Goal: Information Seeking & Learning: Learn about a topic

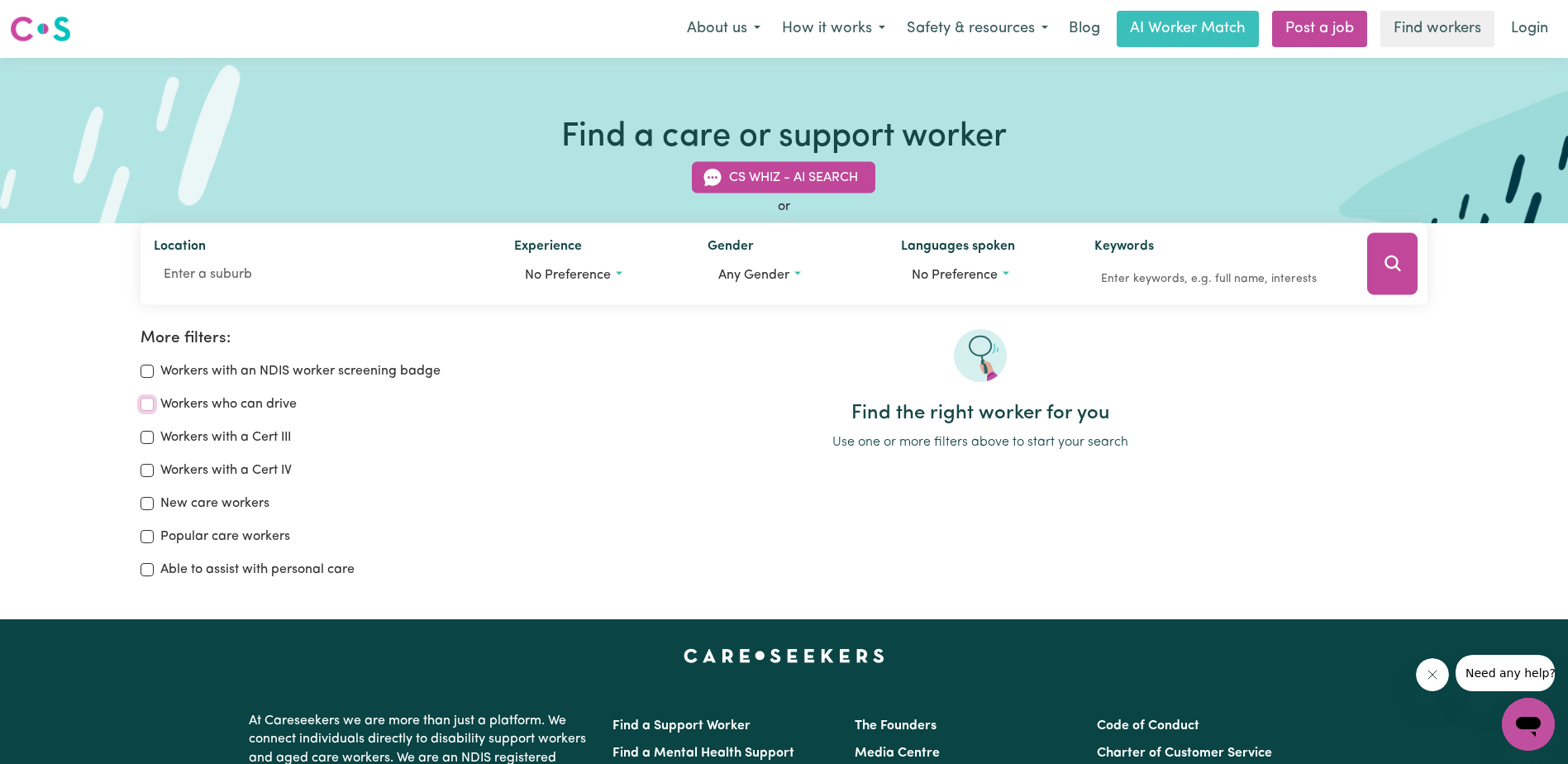
click at [149, 404] on input "Workers who can drive" at bounding box center [147, 404] width 14 height 14
checkbox input "true"
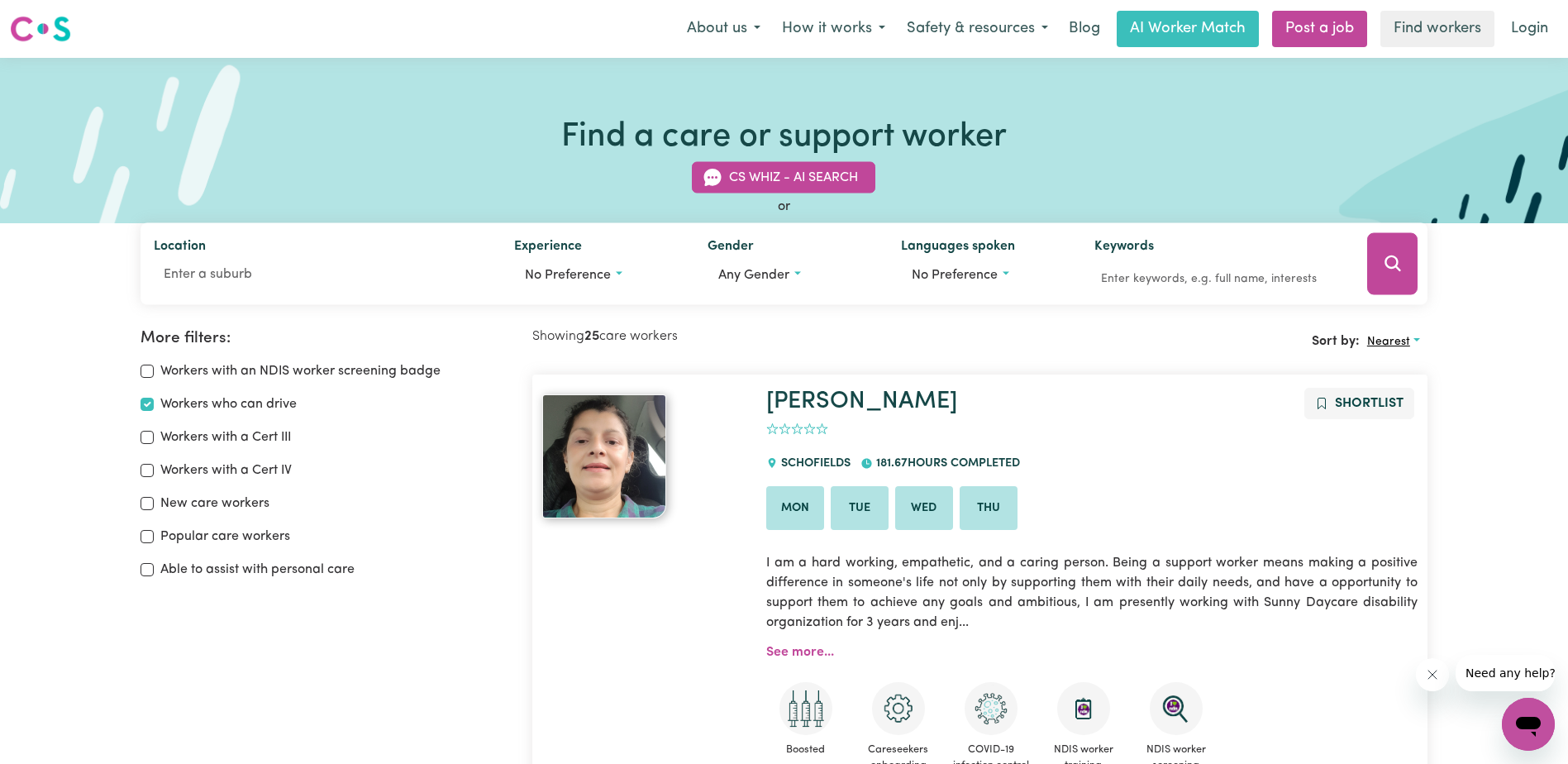
click at [1404, 338] on span "Nearest" at bounding box center [1388, 342] width 43 height 13
click at [765, 273] on span "Any gender" at bounding box center [754, 276] width 71 height 14
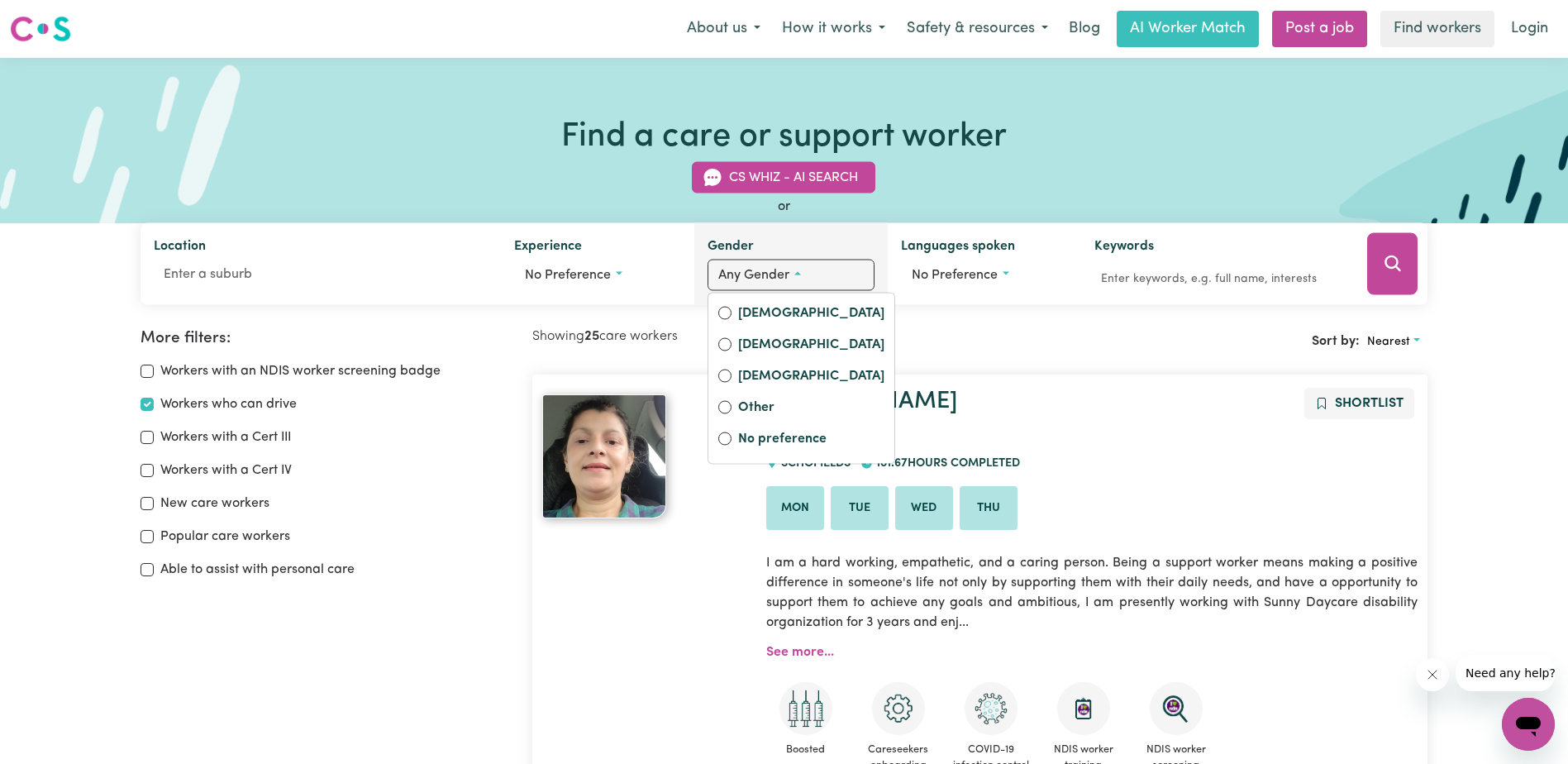
click at [765, 273] on span "Any gender" at bounding box center [754, 276] width 71 height 14
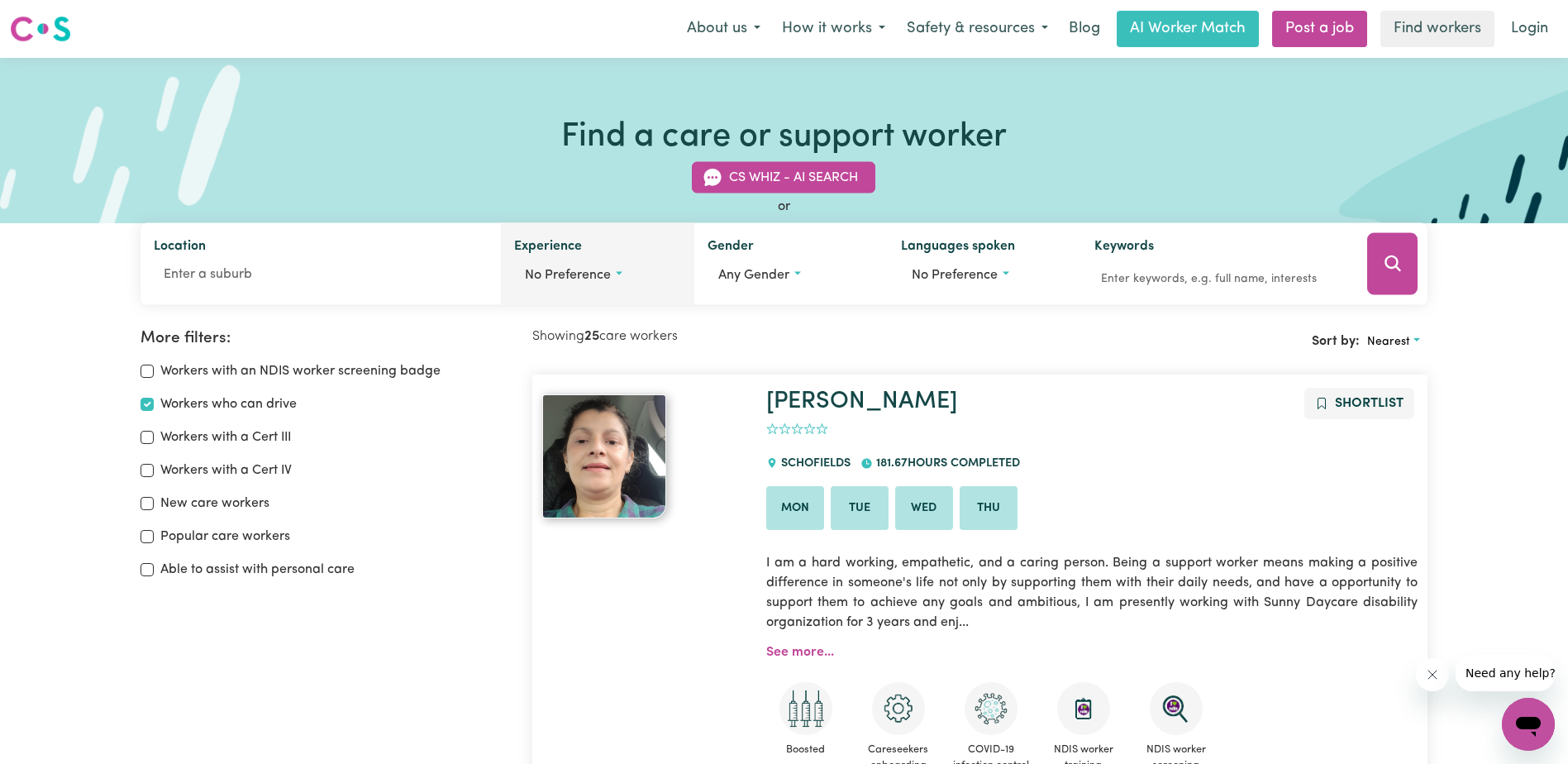
click at [616, 273] on button "No preference" at bounding box center [598, 276] width 167 height 32
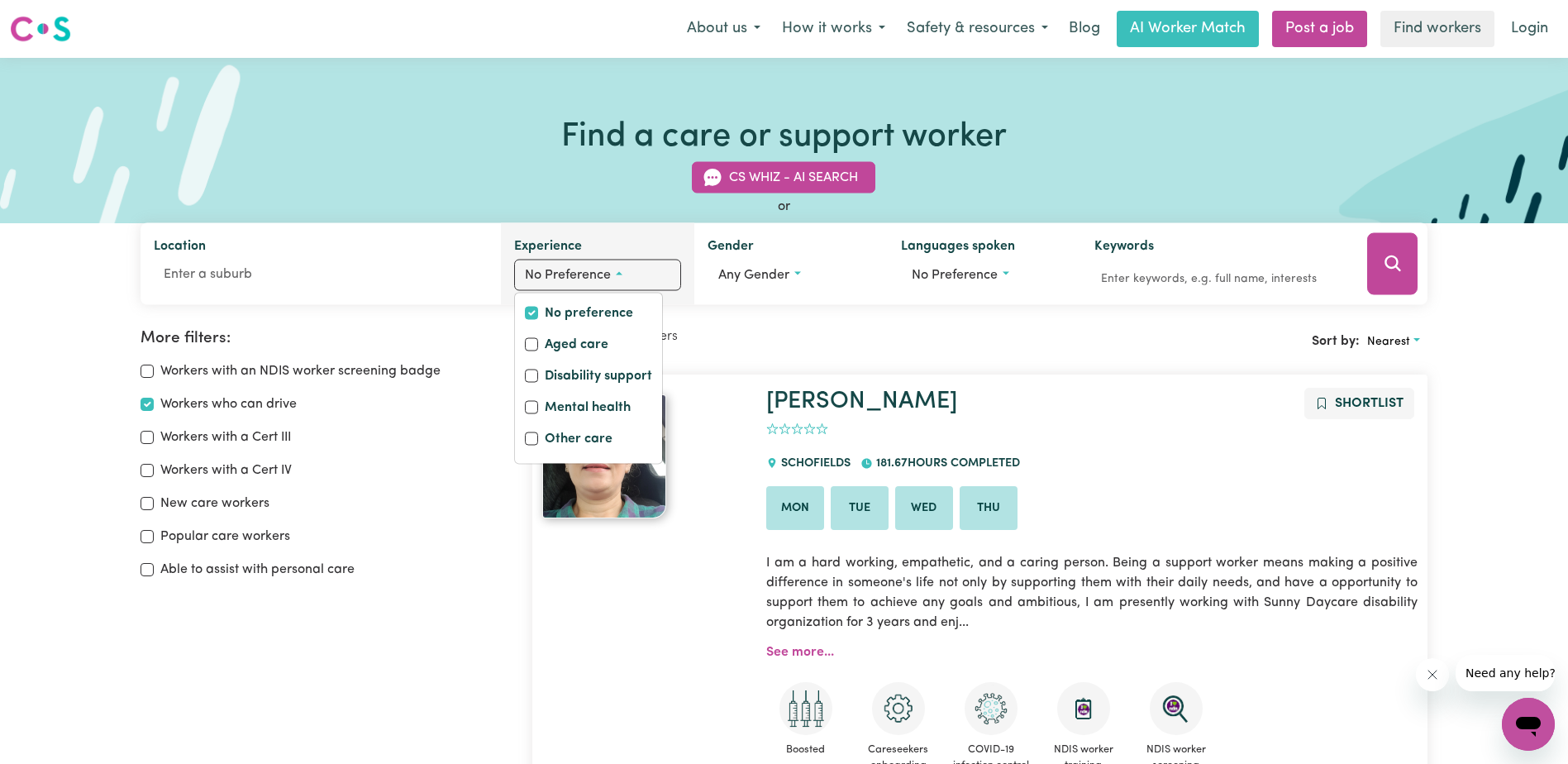
click at [616, 273] on button "No preference" at bounding box center [598, 276] width 167 height 32
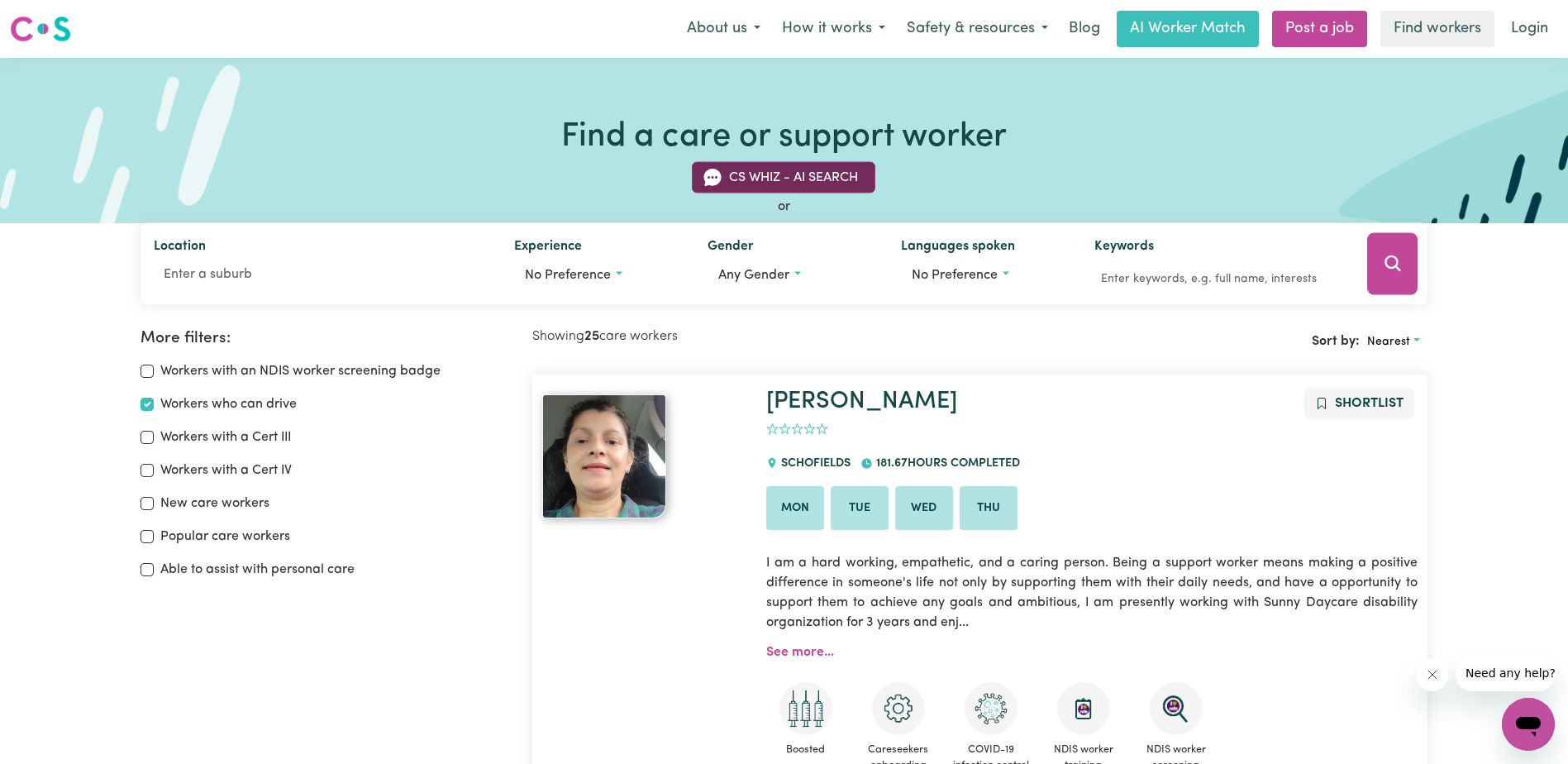
click at [790, 183] on button "CS Whiz - AI Search" at bounding box center [784, 178] width 184 height 32
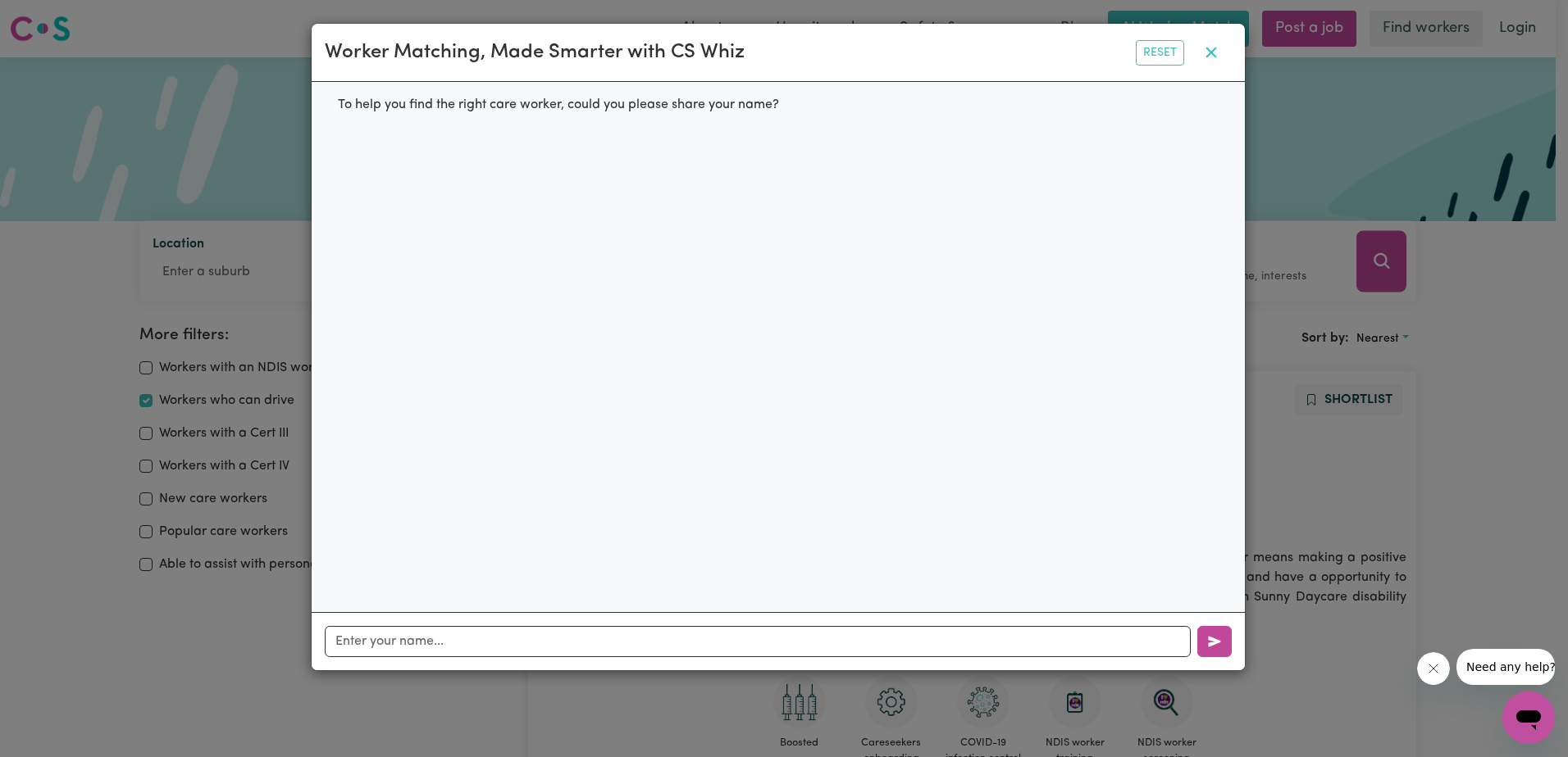
click at [1208, 51] on icon "button" at bounding box center [1211, 52] width 20 height 20
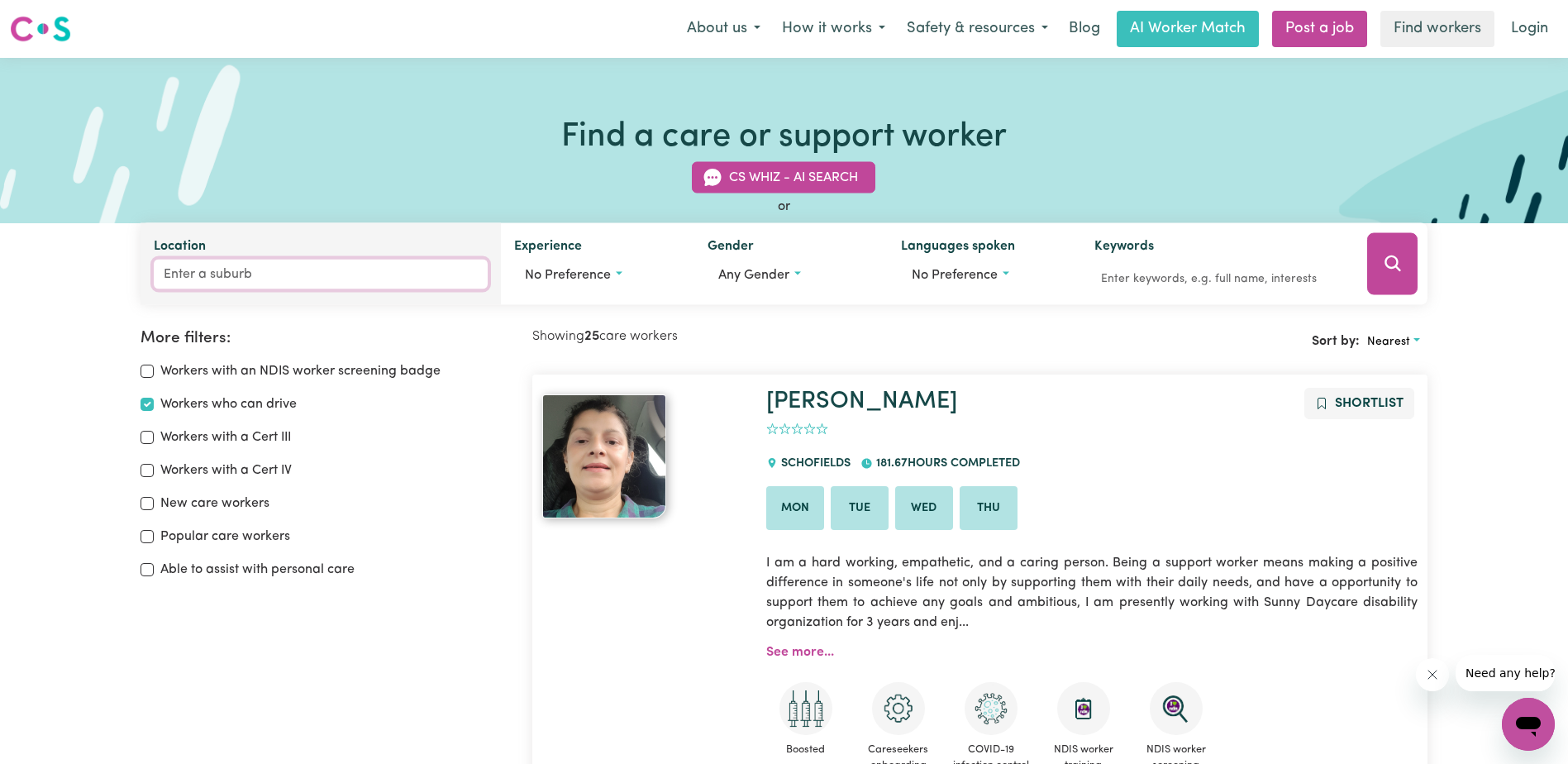
click at [219, 281] on input "Location" at bounding box center [321, 275] width 334 height 30
type input "bris"
type input "[GEOGRAPHIC_DATA], [GEOGRAPHIC_DATA], 4000"
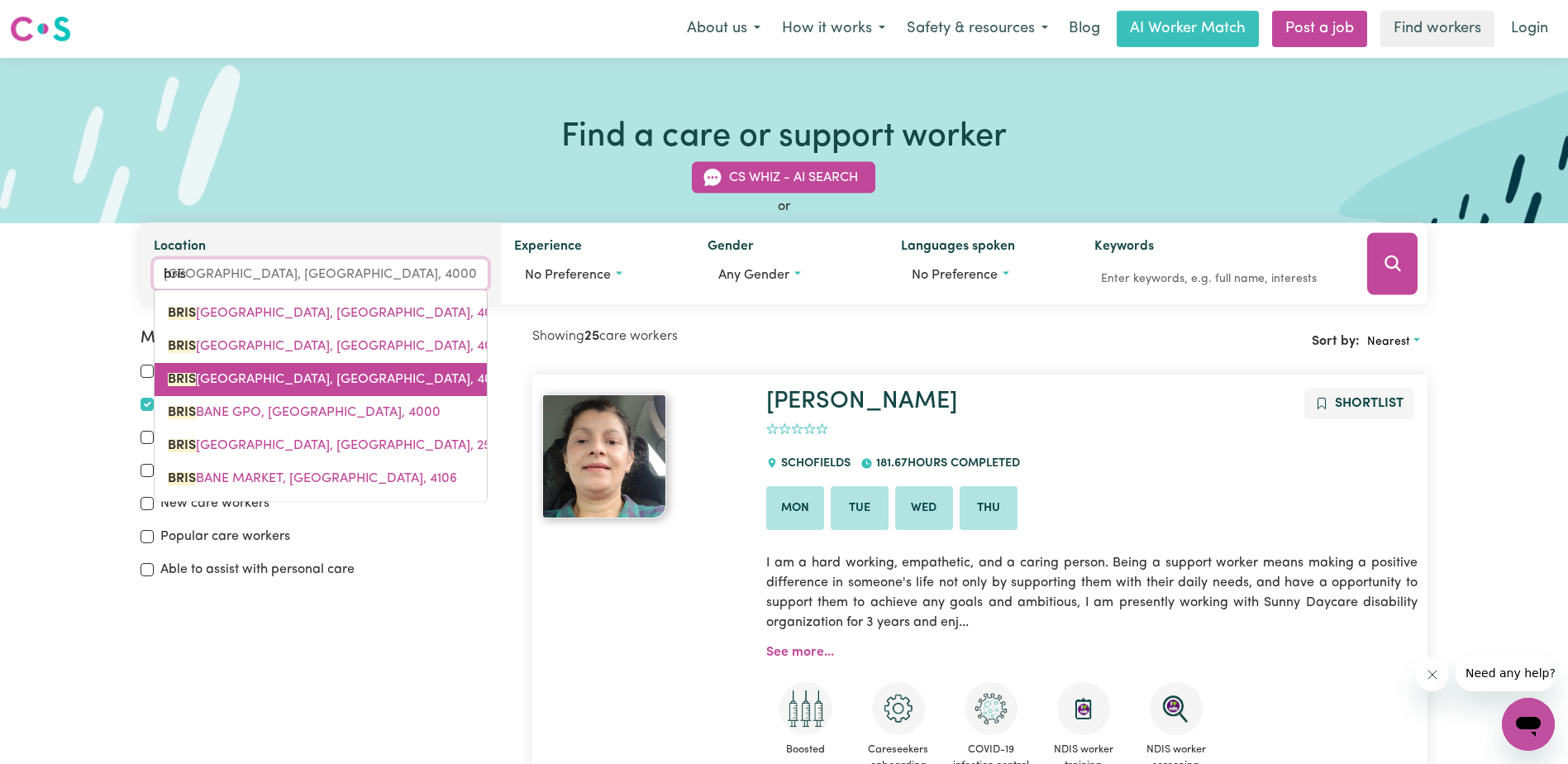
click at [251, 367] on link "[GEOGRAPHIC_DATA], [GEOGRAPHIC_DATA], 4000" at bounding box center [321, 380] width 332 height 33
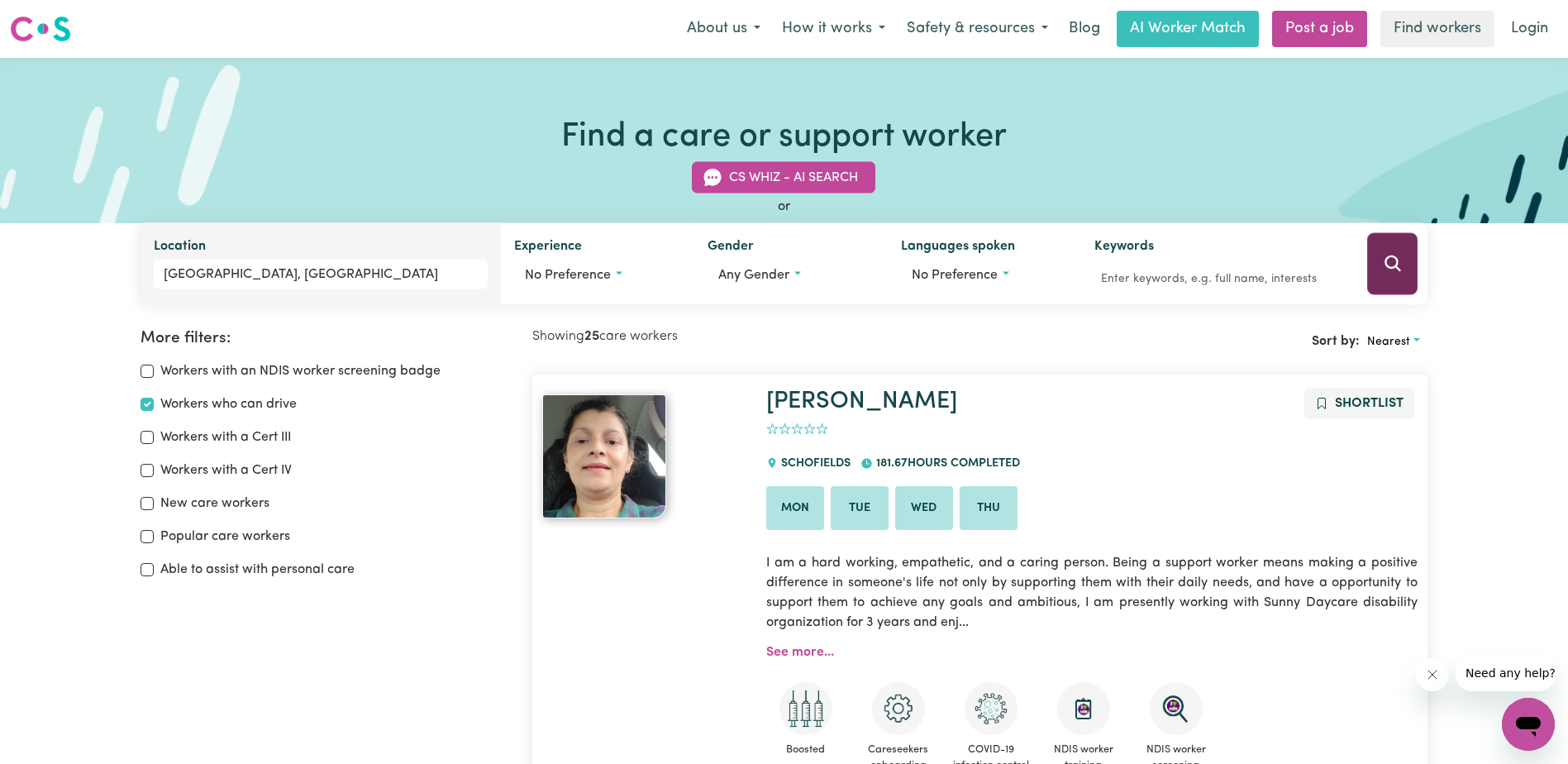
click at [1397, 272] on icon "Search" at bounding box center [1393, 264] width 20 height 20
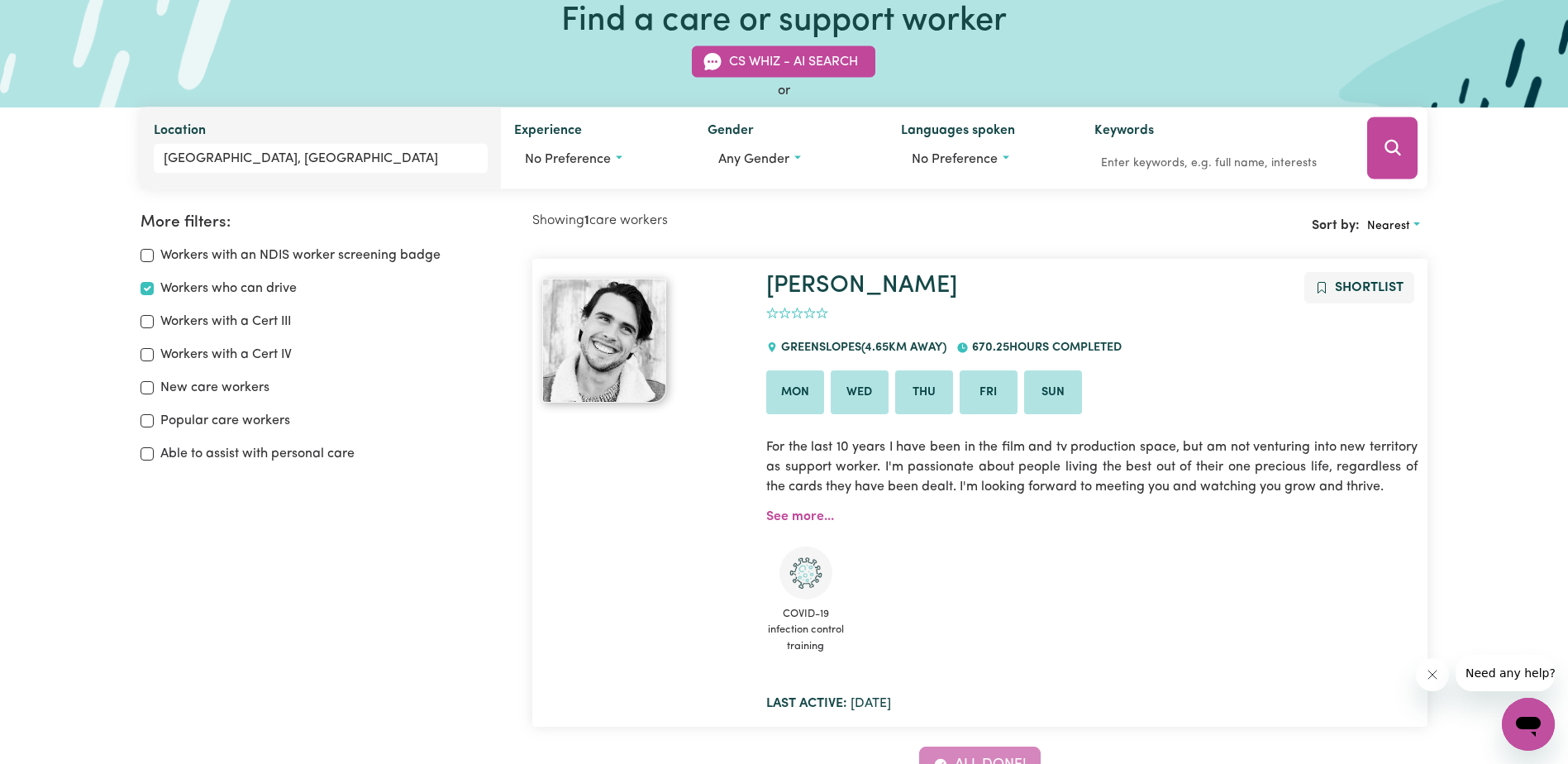
scroll to position [111, 0]
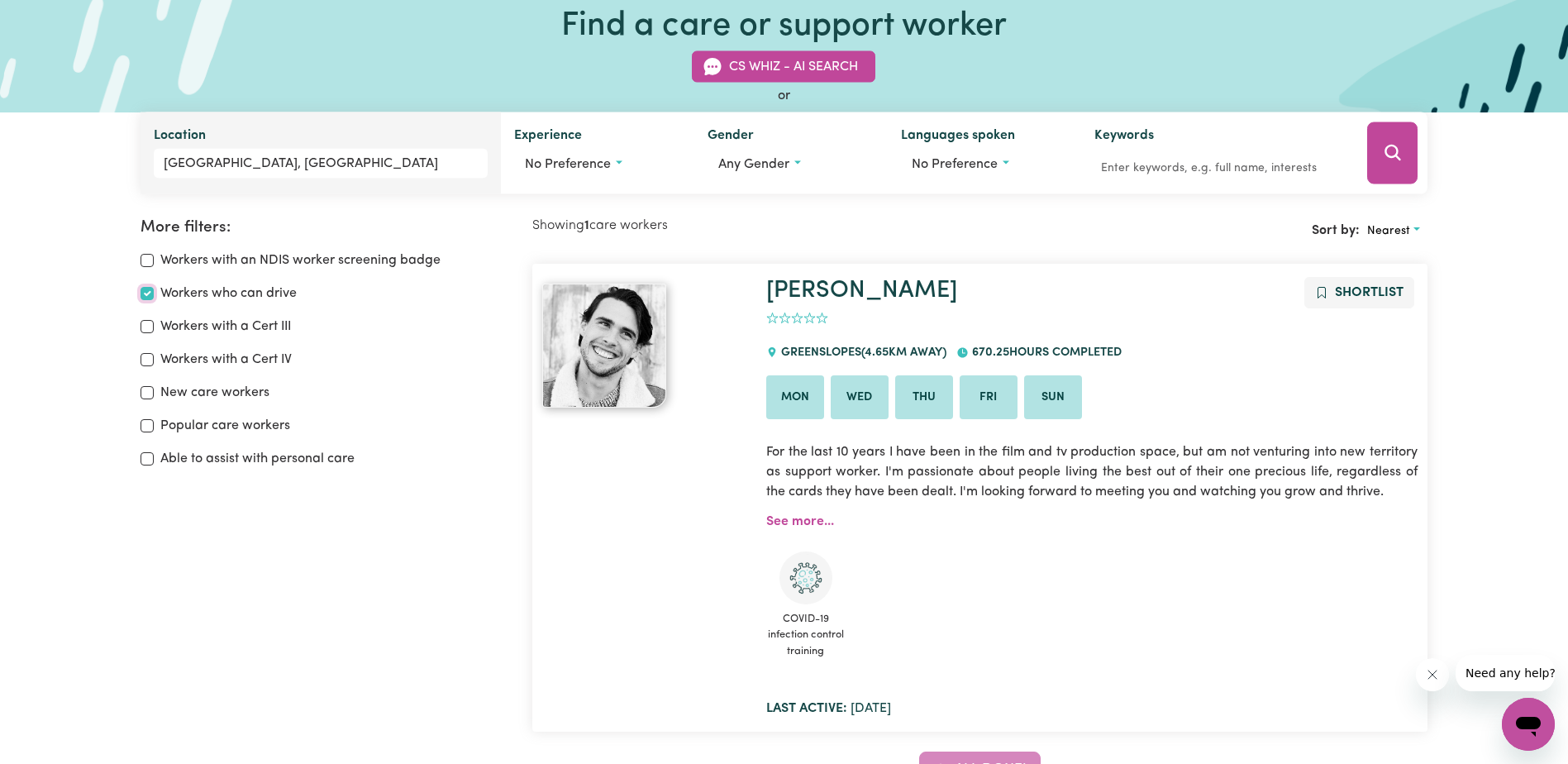
click at [146, 295] on input "Workers who can drive" at bounding box center [147, 294] width 14 height 14
checkbox input "false"
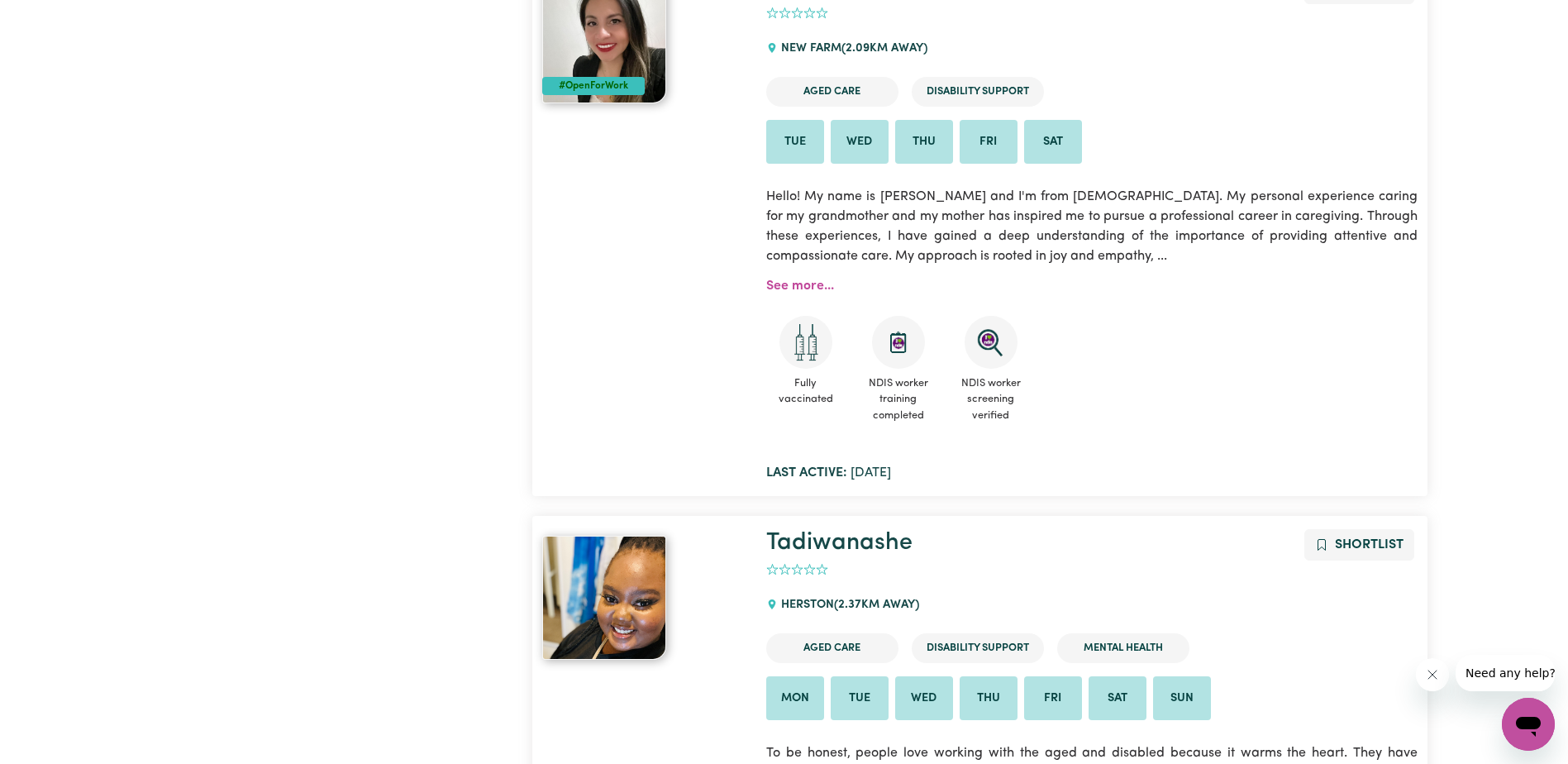
scroll to position [3336, 0]
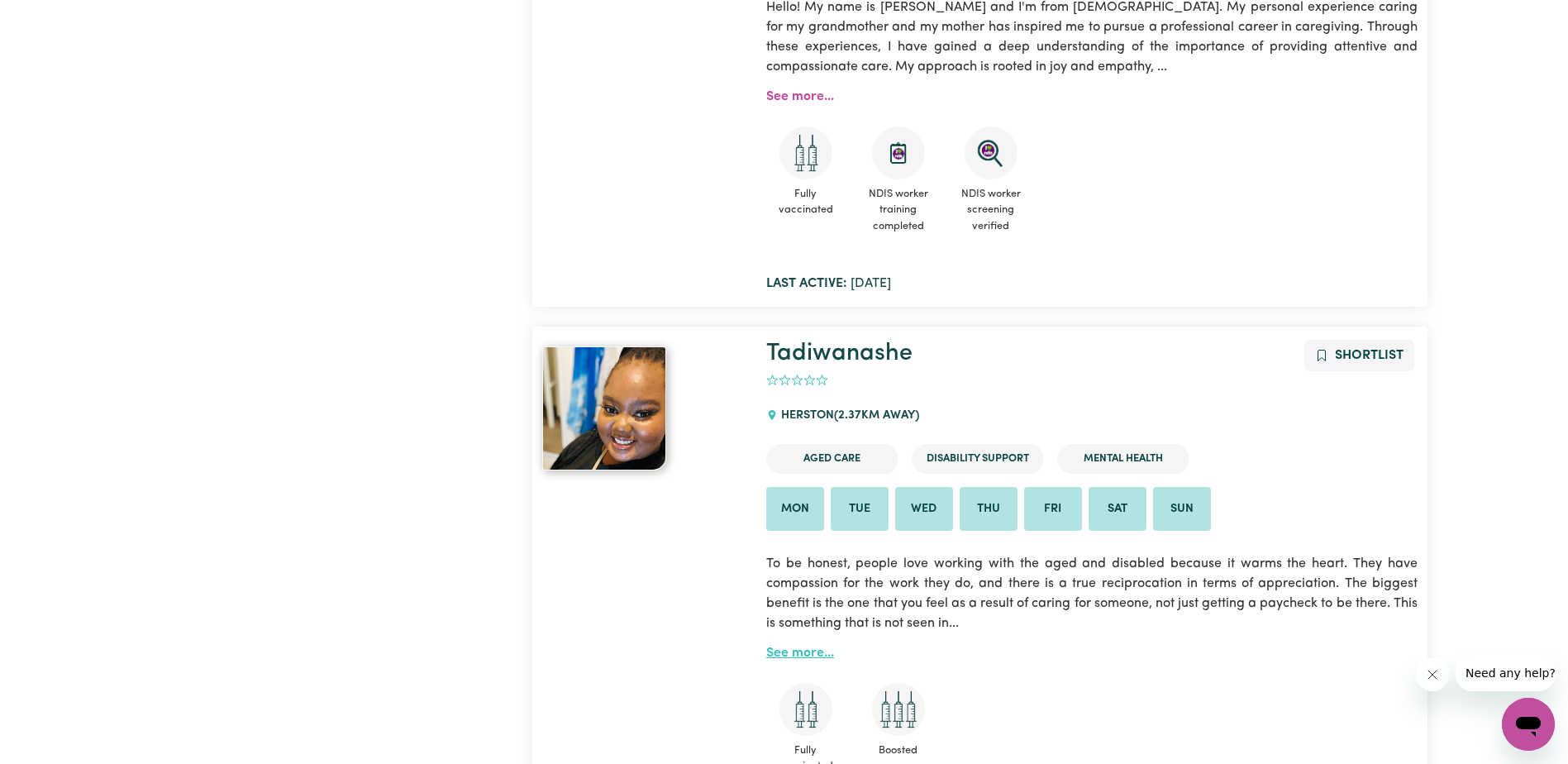
click at [791, 647] on link "See more..." at bounding box center [800, 653] width 68 height 14
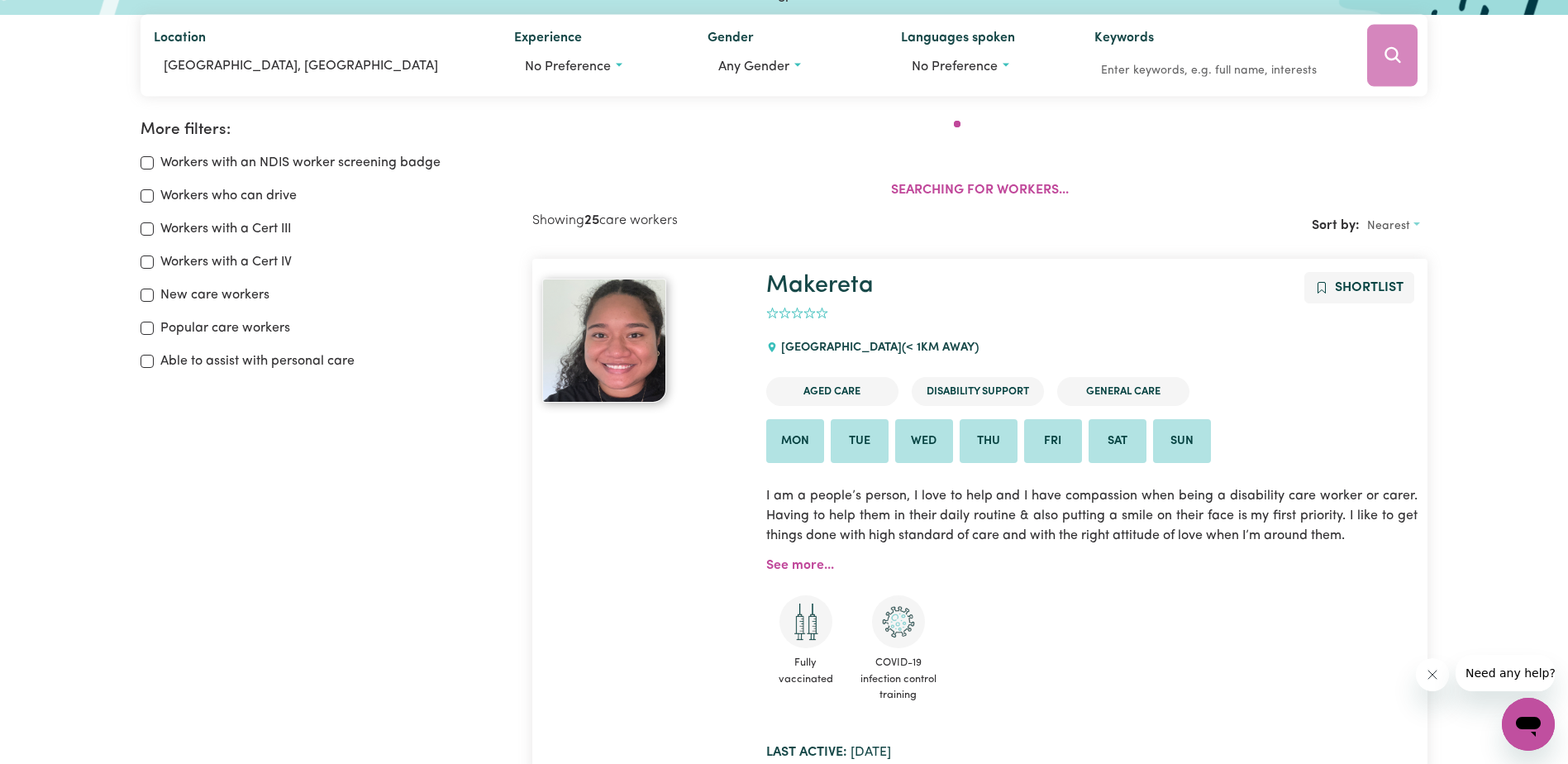
scroll to position [276, 0]
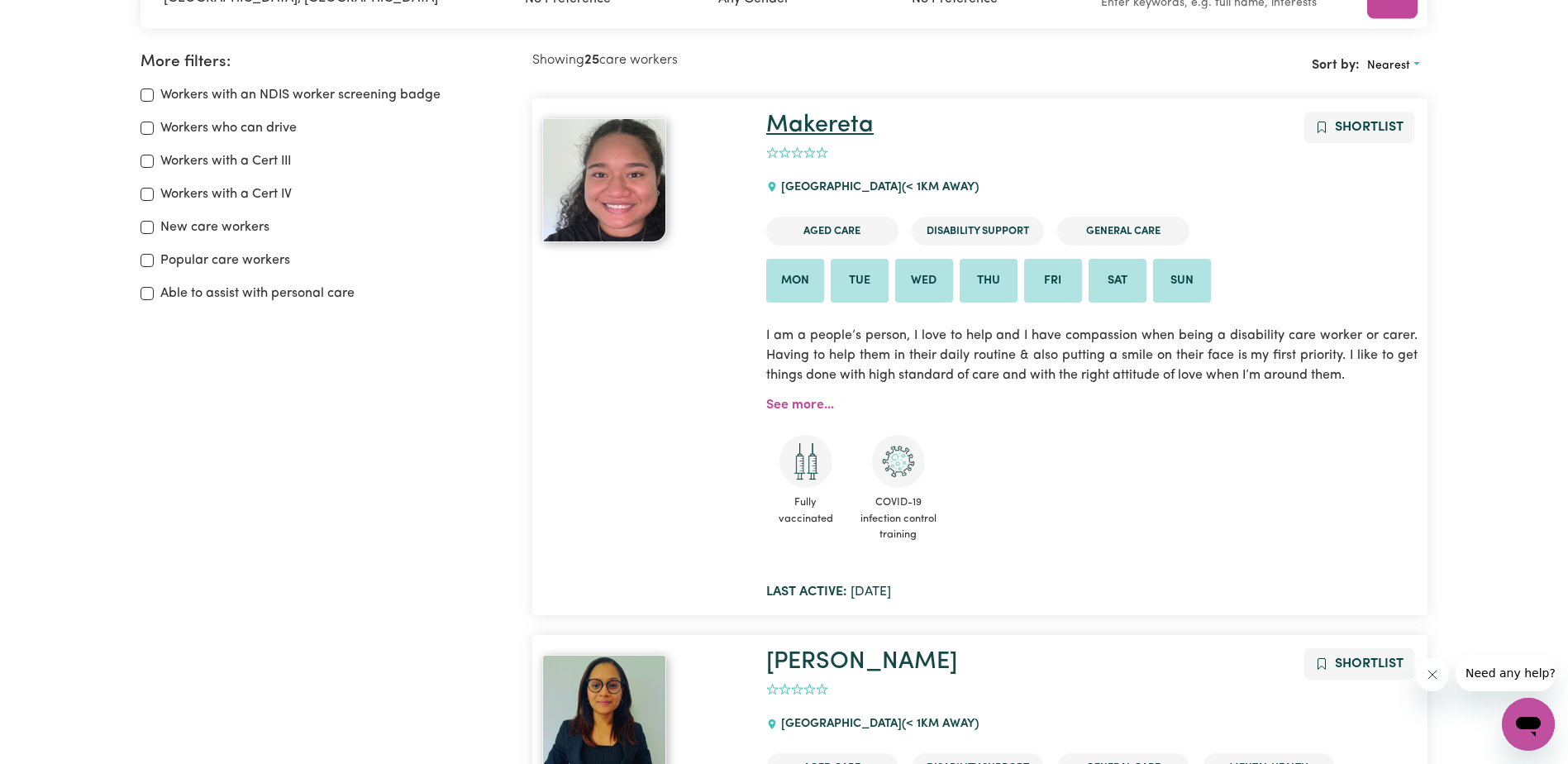
click at [828, 129] on link "Makereta" at bounding box center [820, 125] width 108 height 24
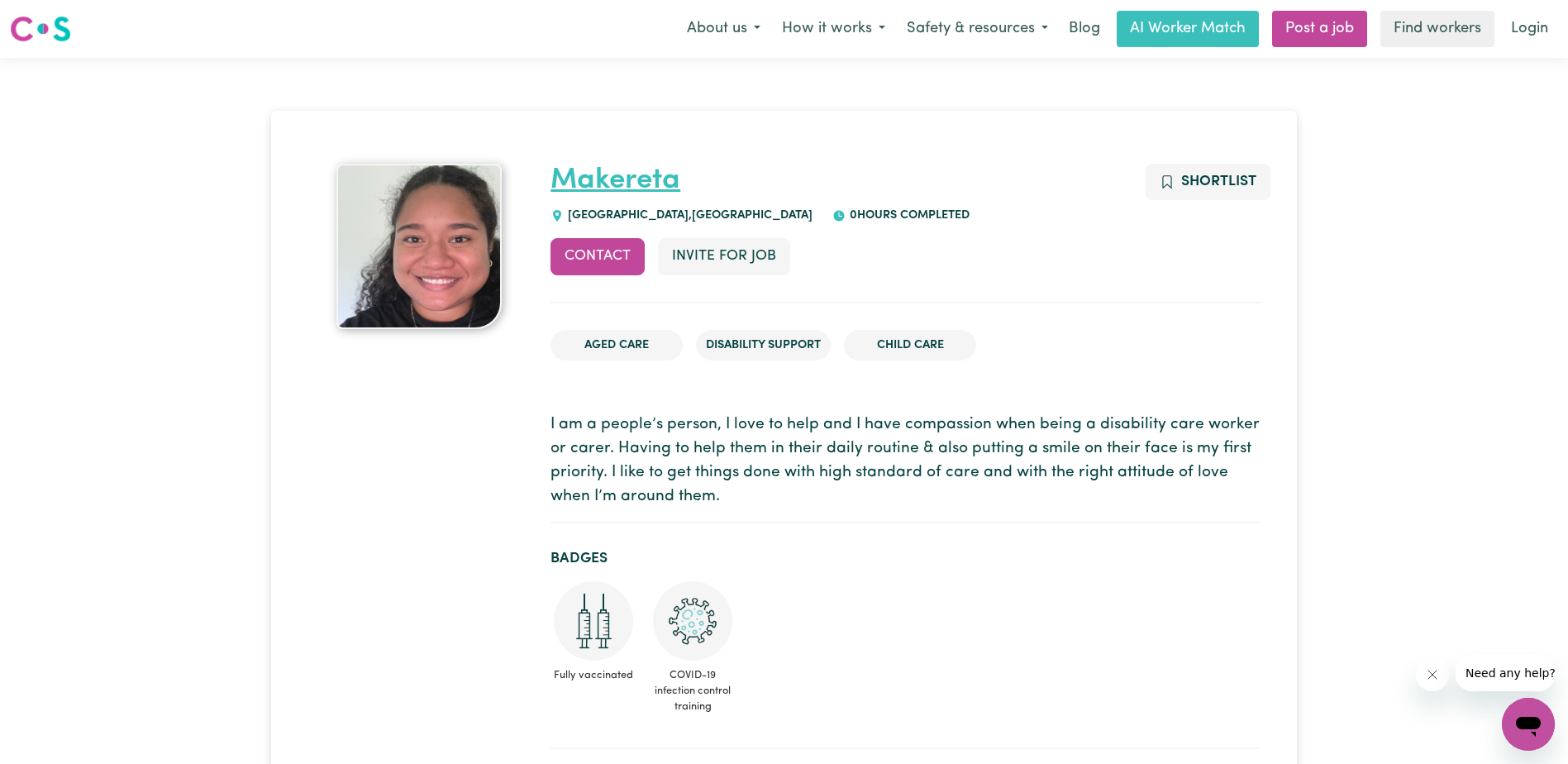
click at [622, 175] on link "Makereta" at bounding box center [615, 180] width 130 height 29
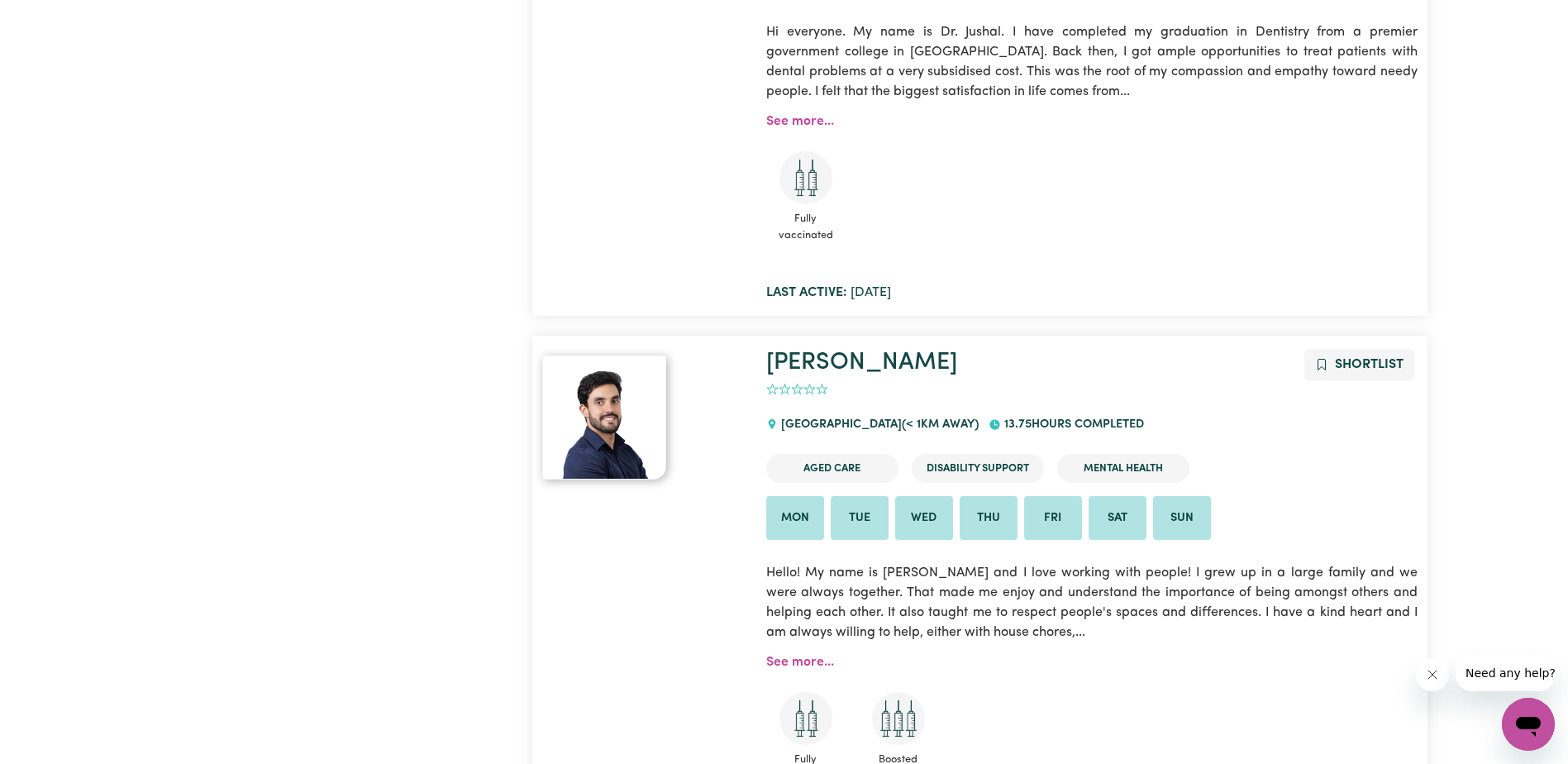
scroll to position [1682, 0]
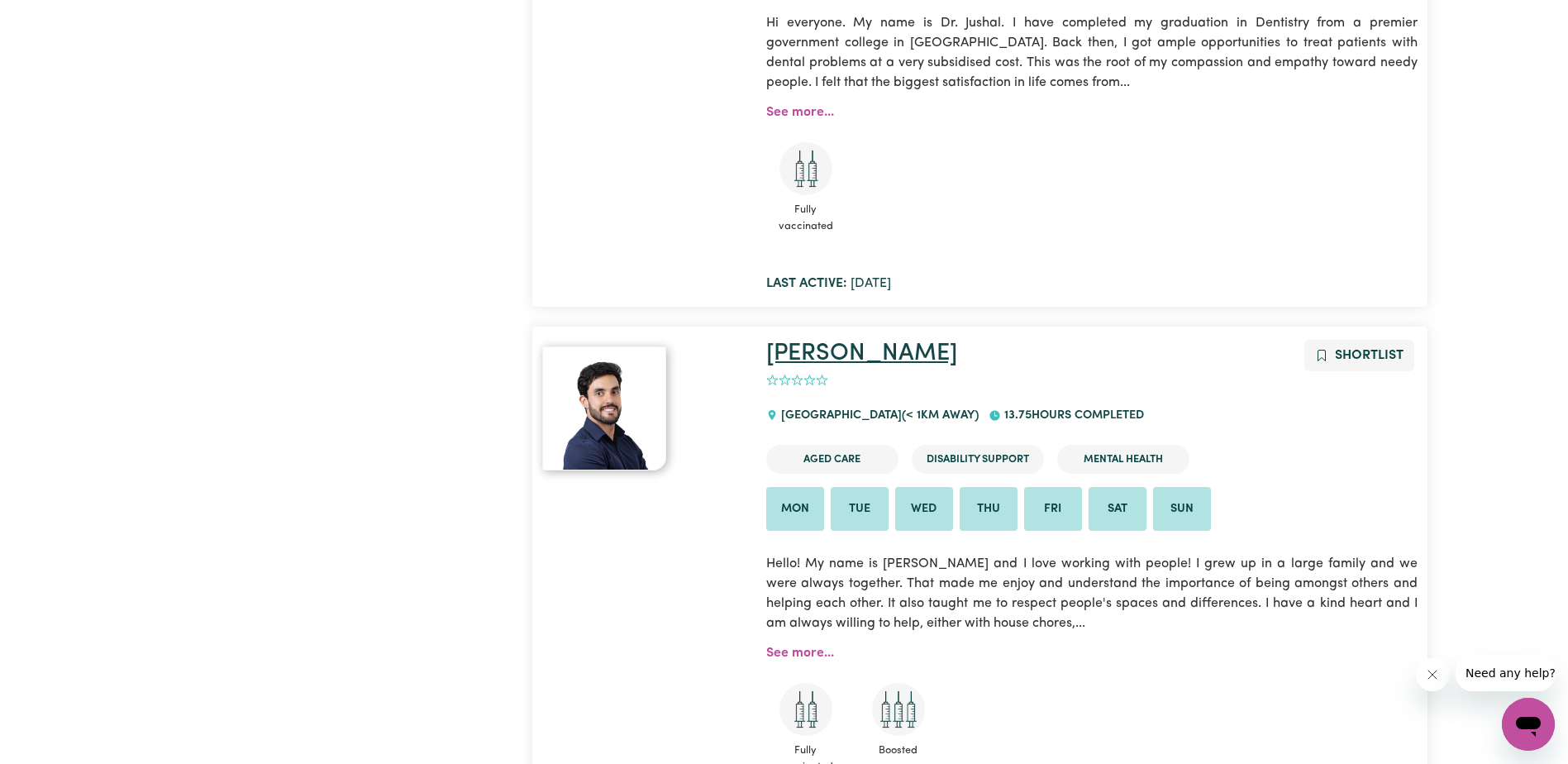
click at [788, 347] on link "[PERSON_NAME]" at bounding box center [861, 353] width 191 height 24
